Goal: Task Accomplishment & Management: Complete application form

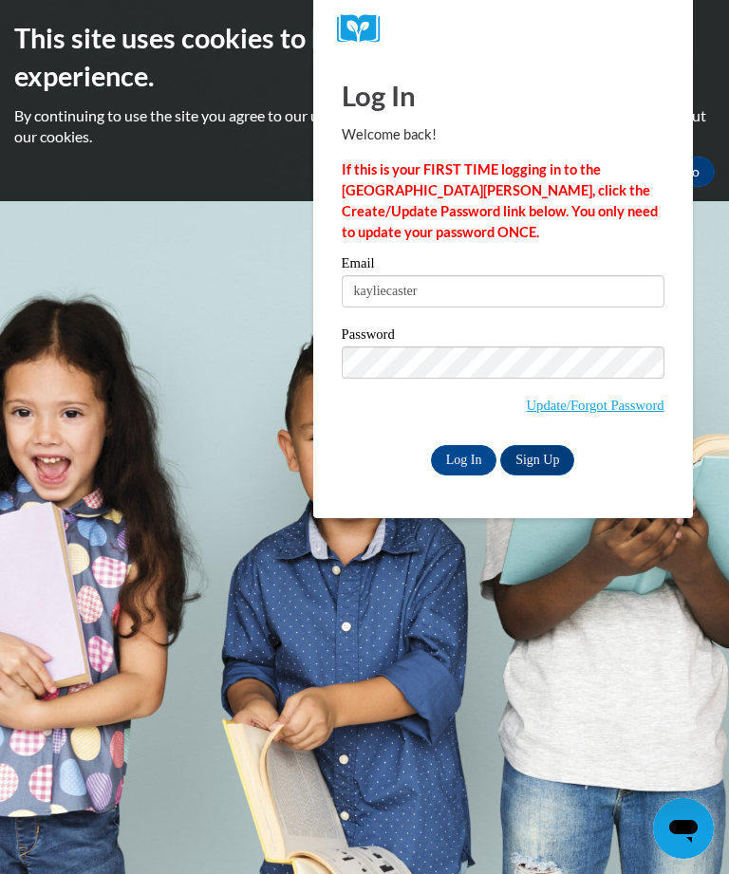
click at [463, 460] on input "Log In" at bounding box center [464, 460] width 66 height 30
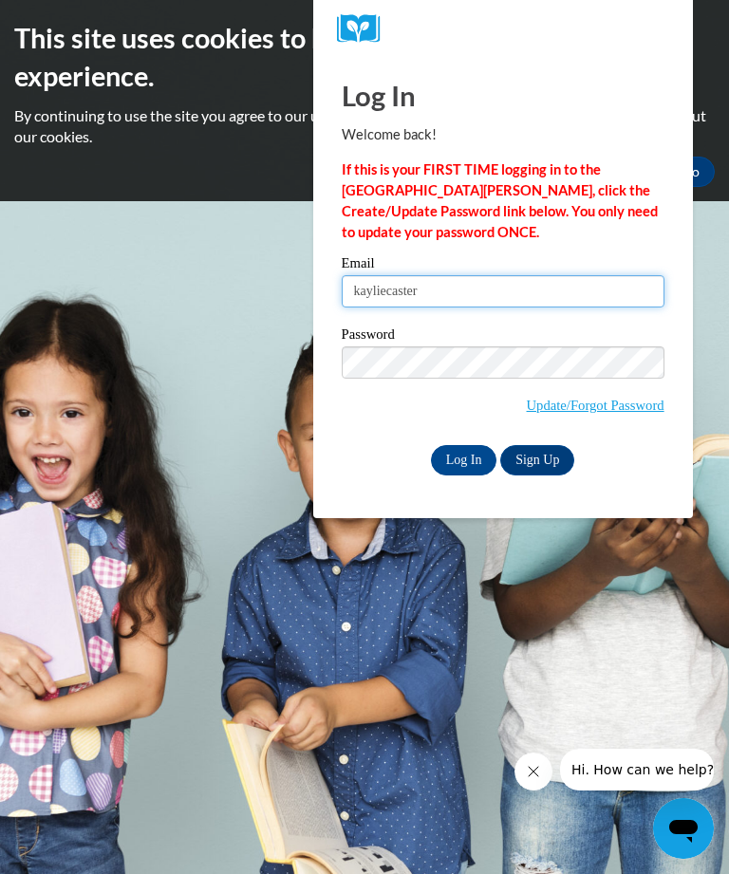
click at [511, 282] on input "kayliecaster" at bounding box center [502, 291] width 323 height 32
click at [541, 290] on input "kayliecaster" at bounding box center [502, 291] width 323 height 32
type input "kayliecasterline2002@gmail.com"
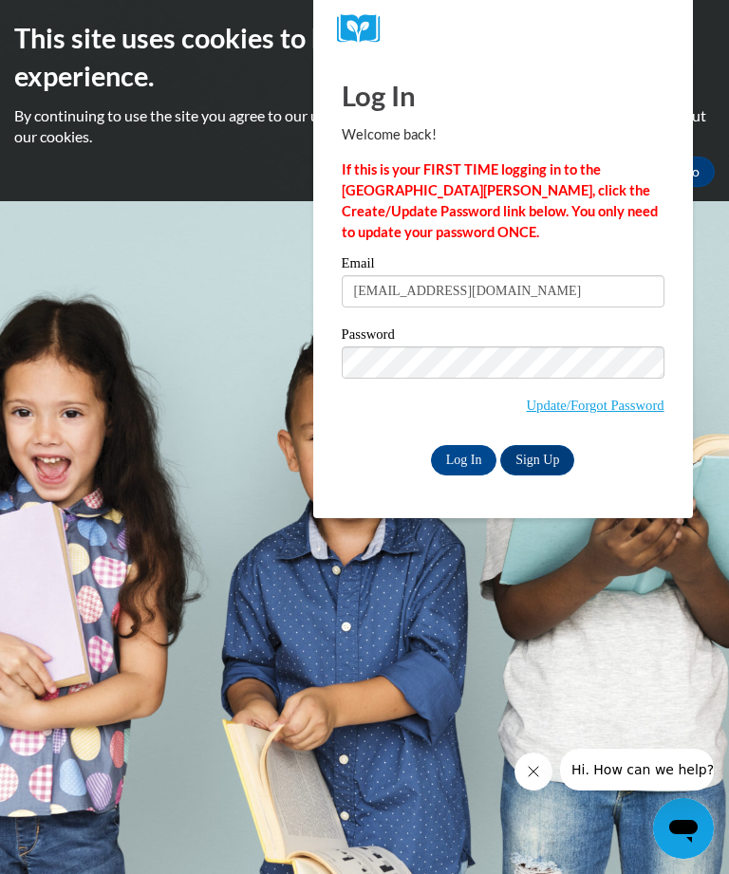
click at [536, 460] on link "Sign Up" at bounding box center [537, 460] width 74 height 30
click at [478, 464] on input "Log In" at bounding box center [464, 460] width 66 height 30
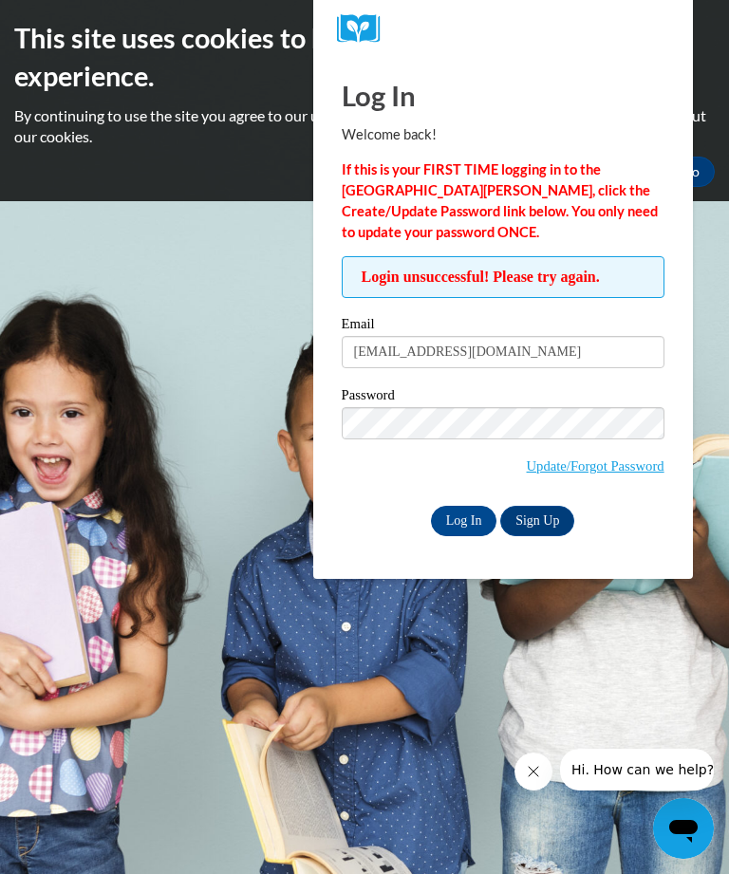
click at [468, 532] on input "Log In" at bounding box center [464, 521] width 66 height 30
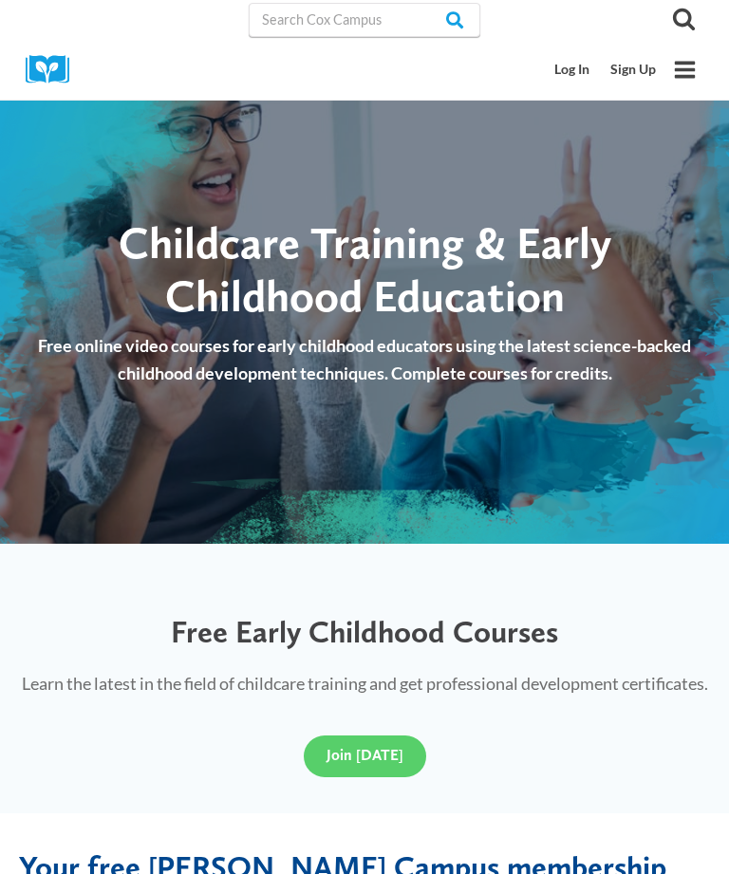
click at [572, 62] on link "Log In" at bounding box center [572, 69] width 56 height 35
click at [568, 68] on link "Log In" at bounding box center [572, 69] width 56 height 35
